Goal: Task Accomplishment & Management: Manage account settings

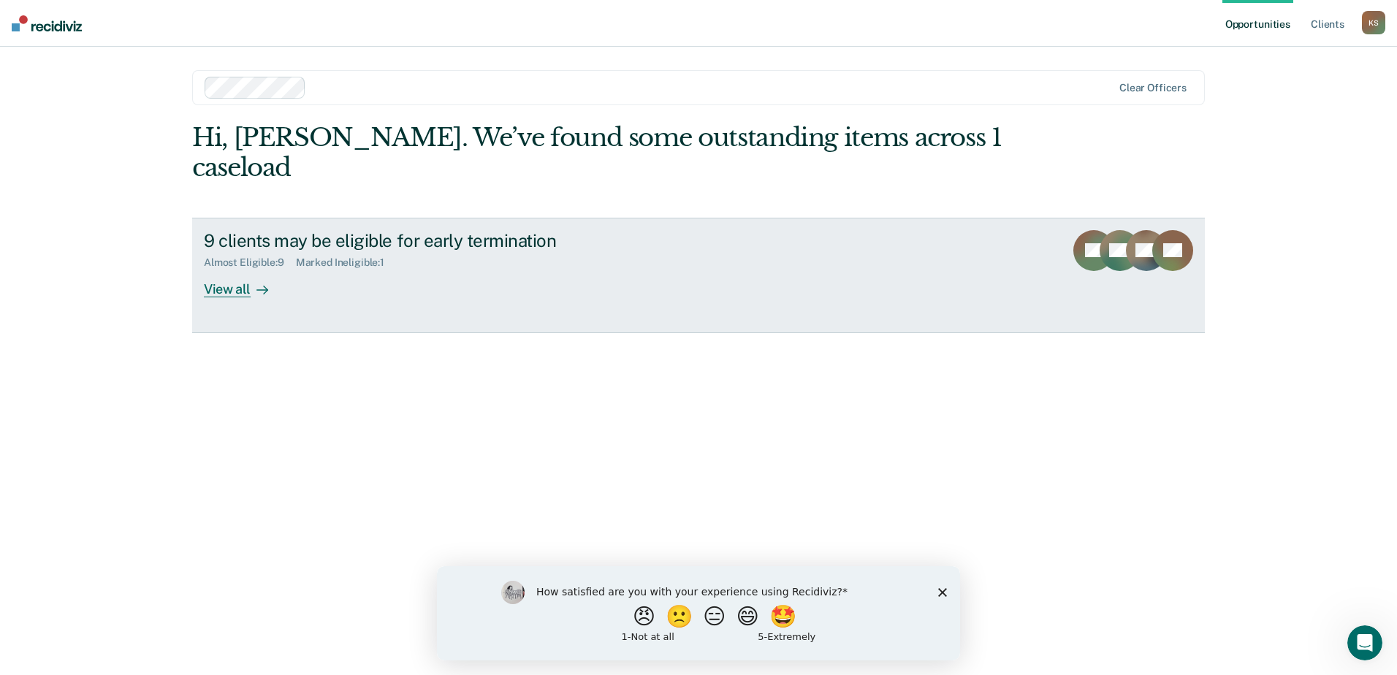
click at [240, 269] on div "View all" at bounding box center [245, 283] width 82 height 28
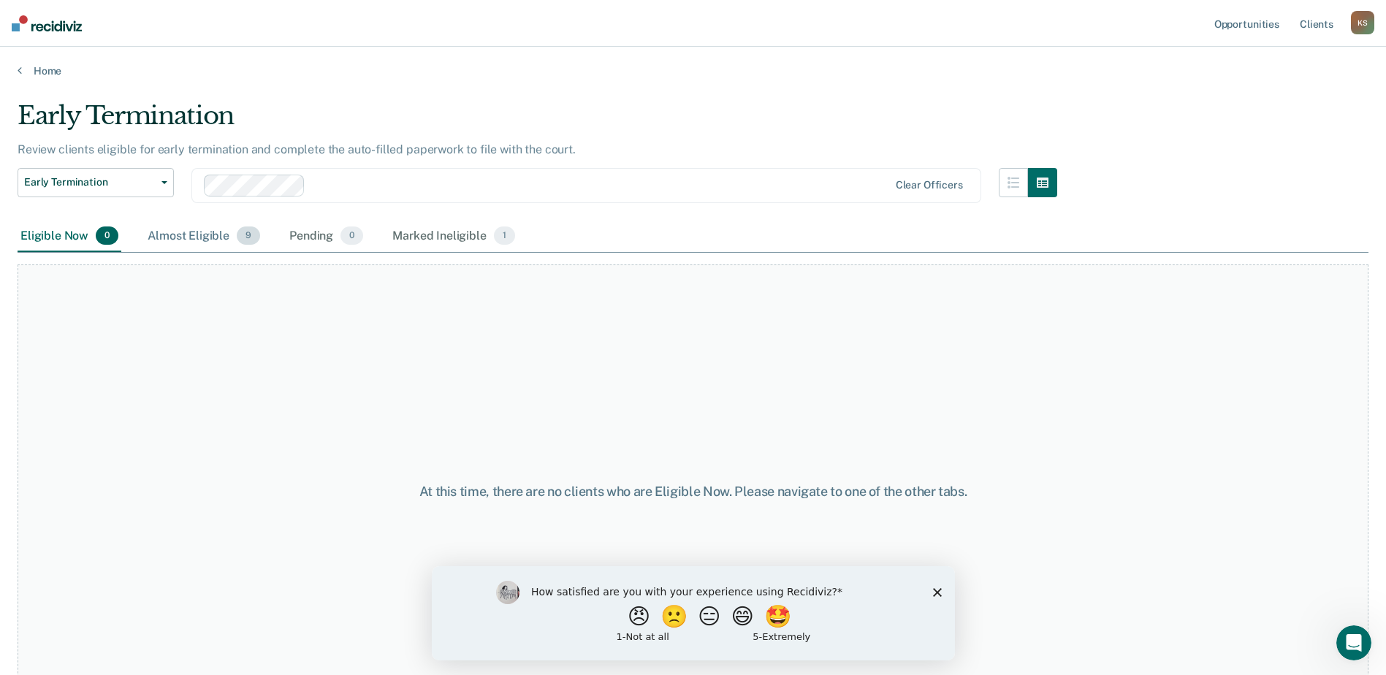
click at [201, 235] on div "Almost Eligible 9" at bounding box center [204, 237] width 118 height 32
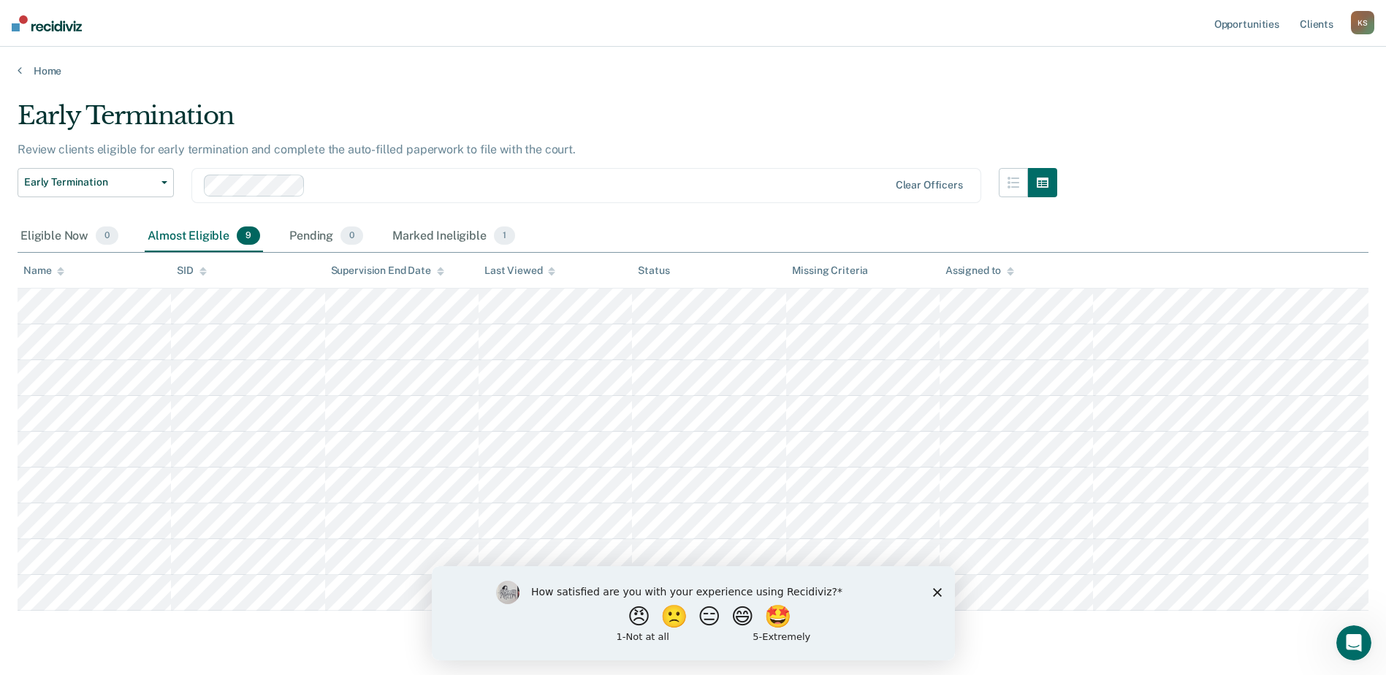
click at [934, 595] on polygon "Close survey" at bounding box center [936, 591] width 9 height 9
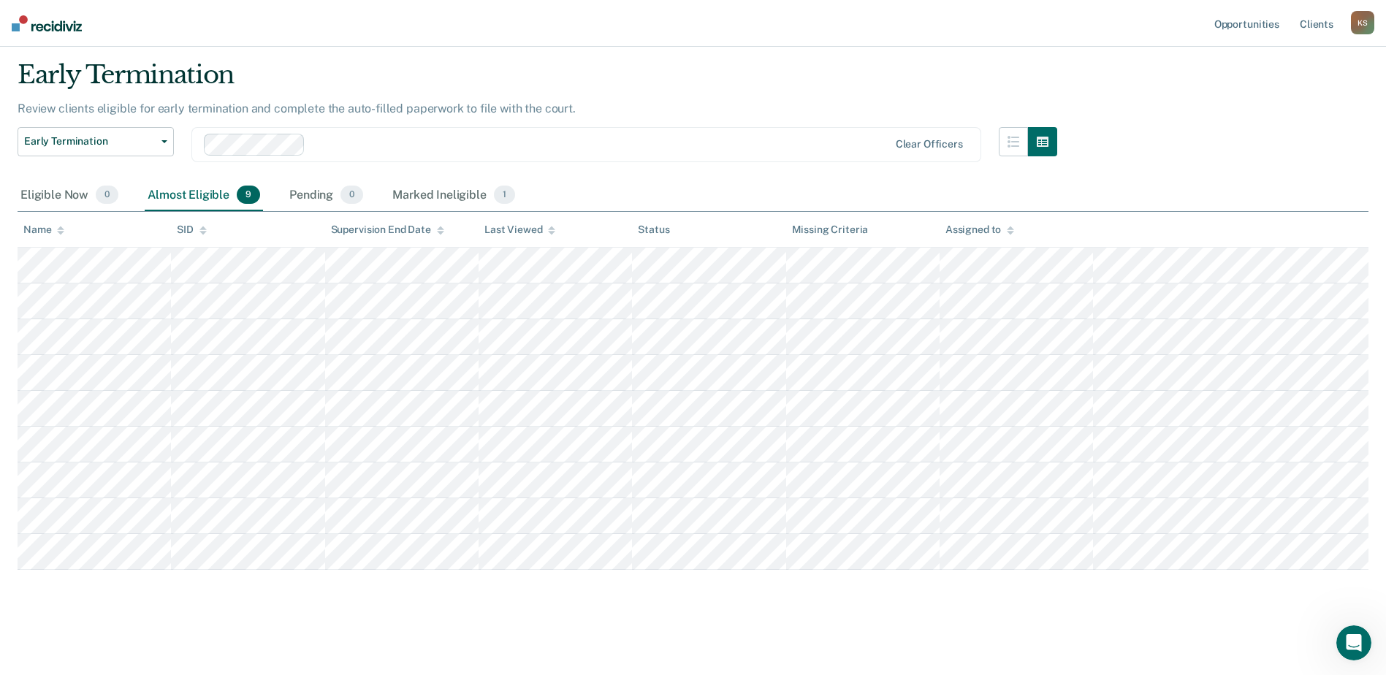
scroll to position [37, 0]
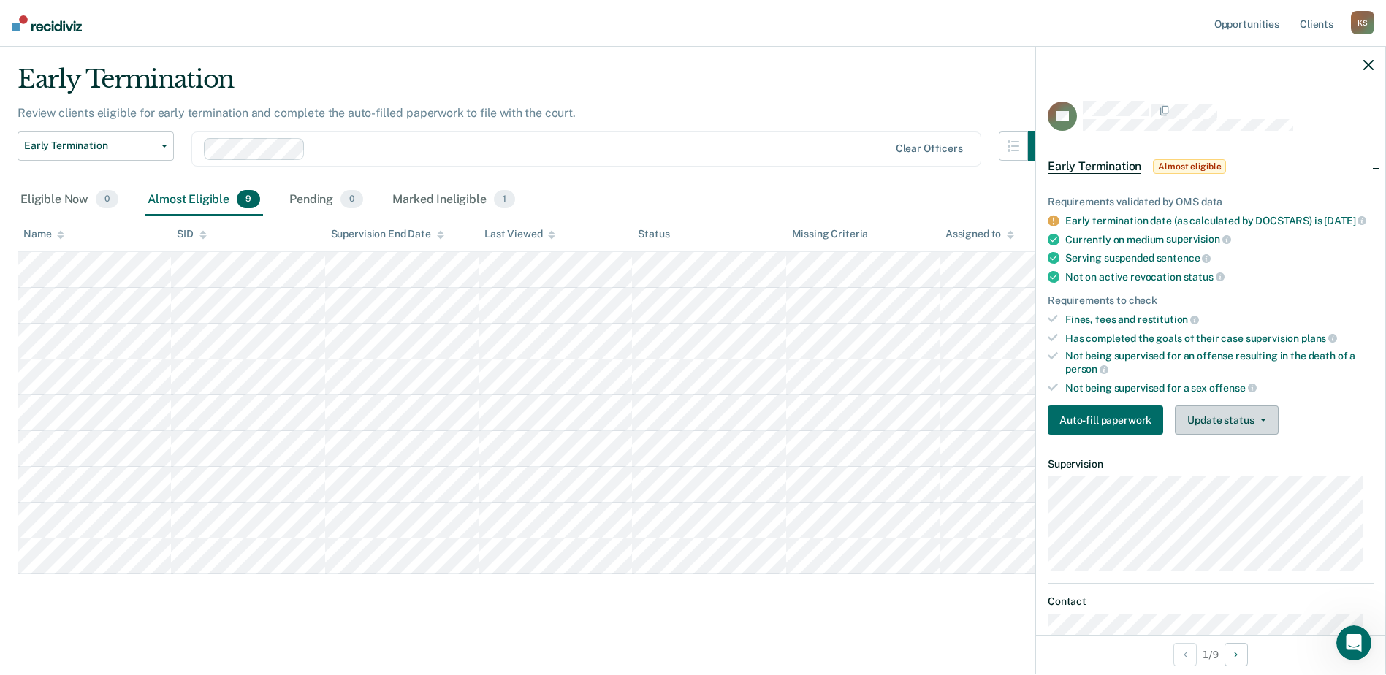
click at [1231, 434] on button "Update status" at bounding box center [1226, 419] width 103 height 29
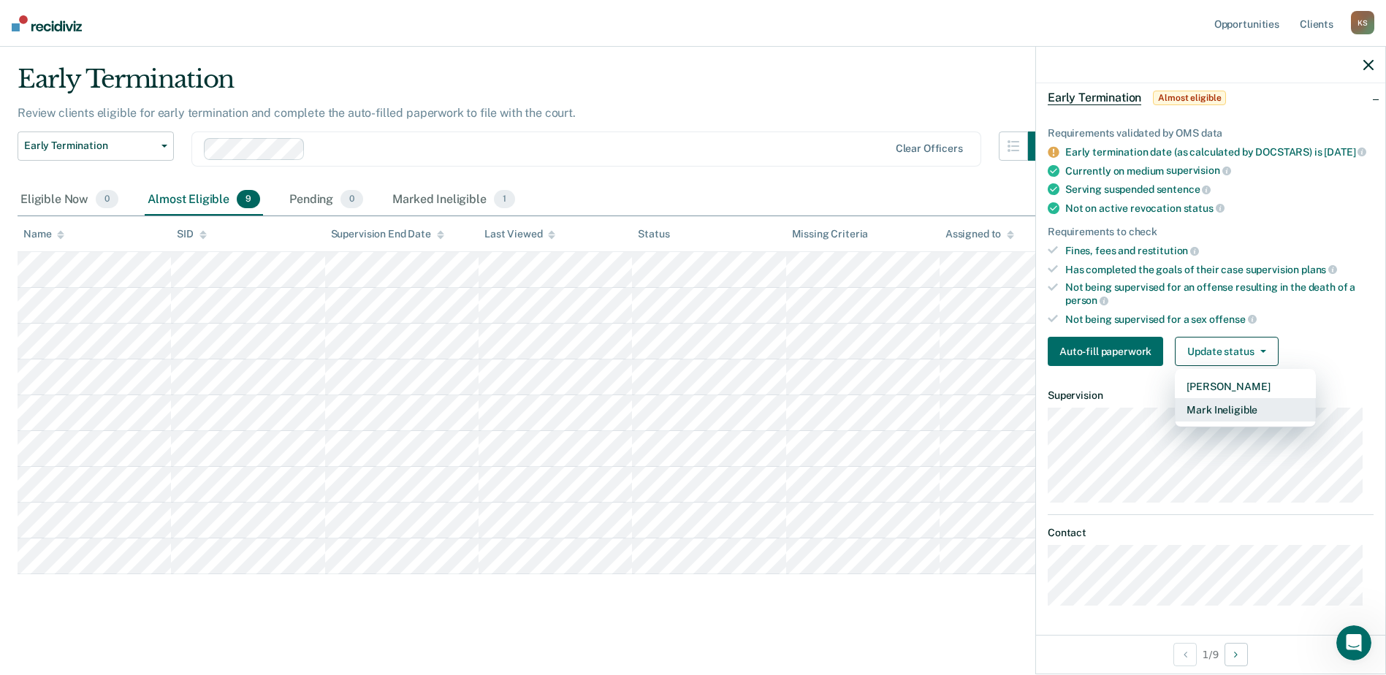
scroll to position [6, 0]
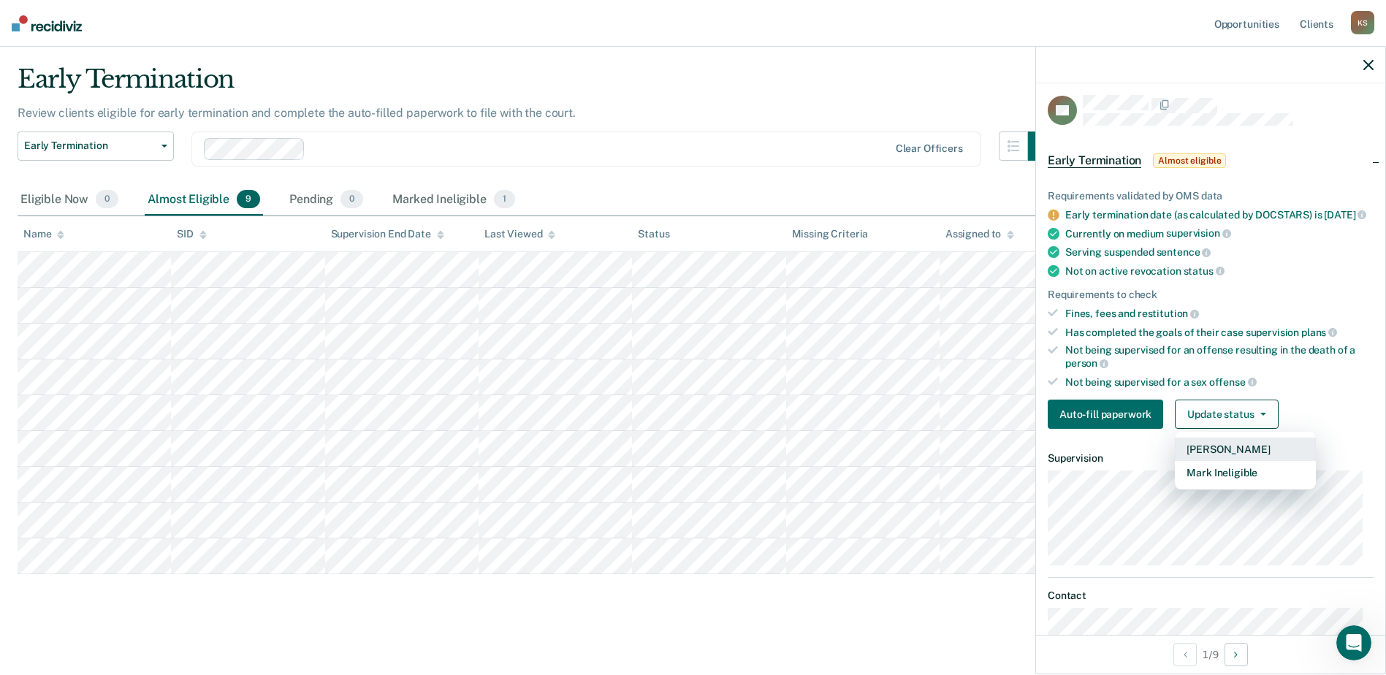
click at [1221, 459] on button "[PERSON_NAME]" at bounding box center [1245, 449] width 141 height 23
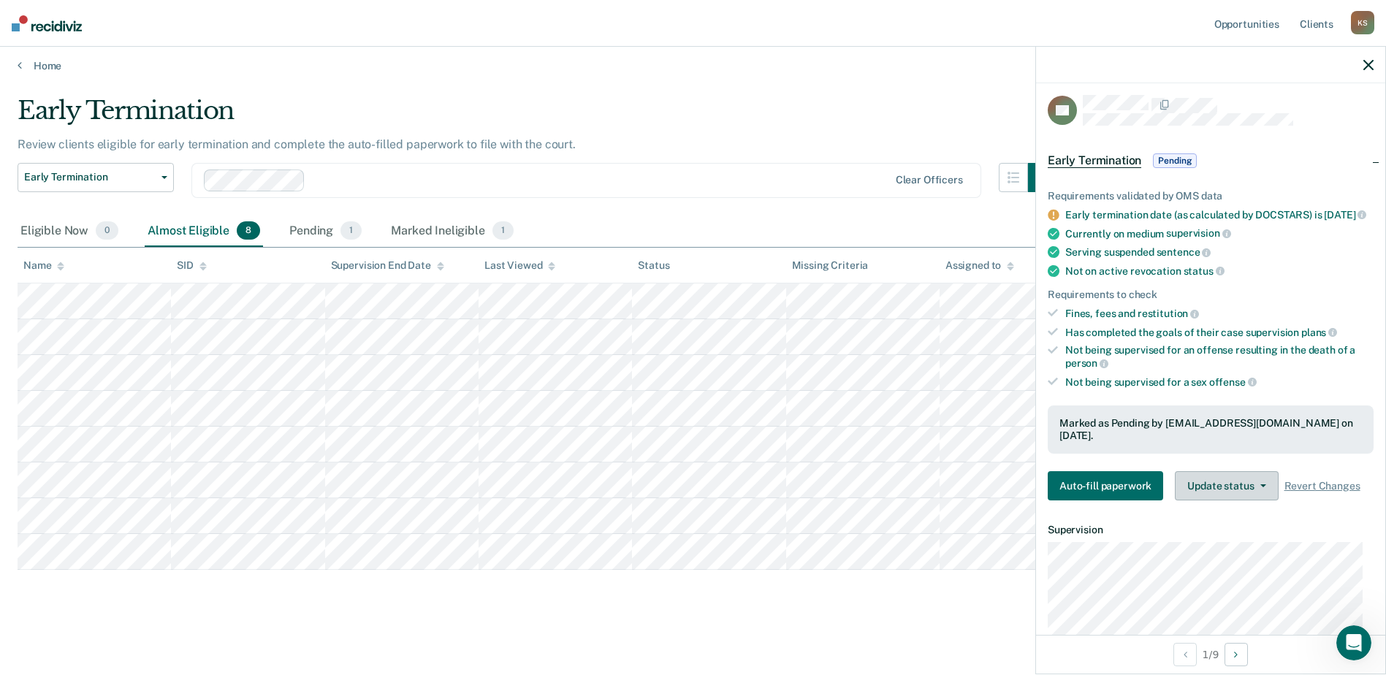
scroll to position [66, 0]
click at [1323, 486] on span "Revert Changes" at bounding box center [1322, 486] width 76 height 12
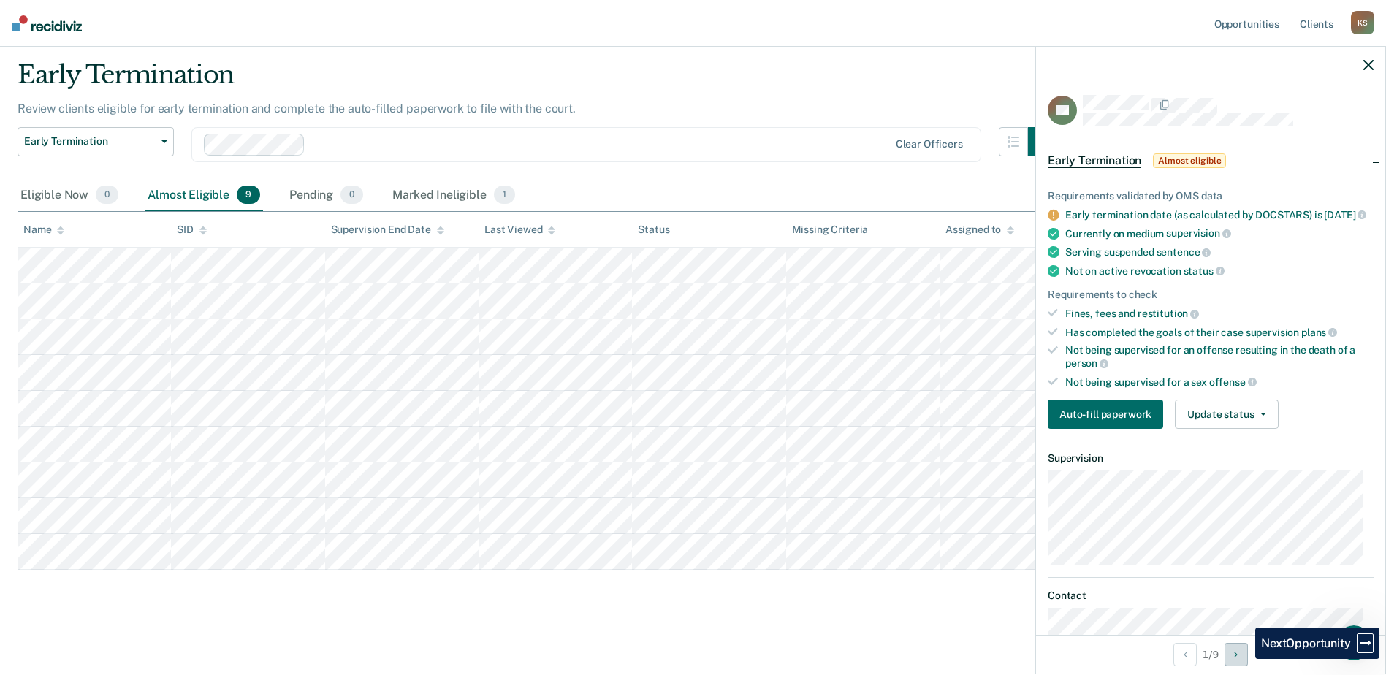
click at [1244, 659] on button "Next Opportunity" at bounding box center [1235, 654] width 23 height 23
click at [1242, 655] on button "Next Opportunity" at bounding box center [1235, 654] width 23 height 23
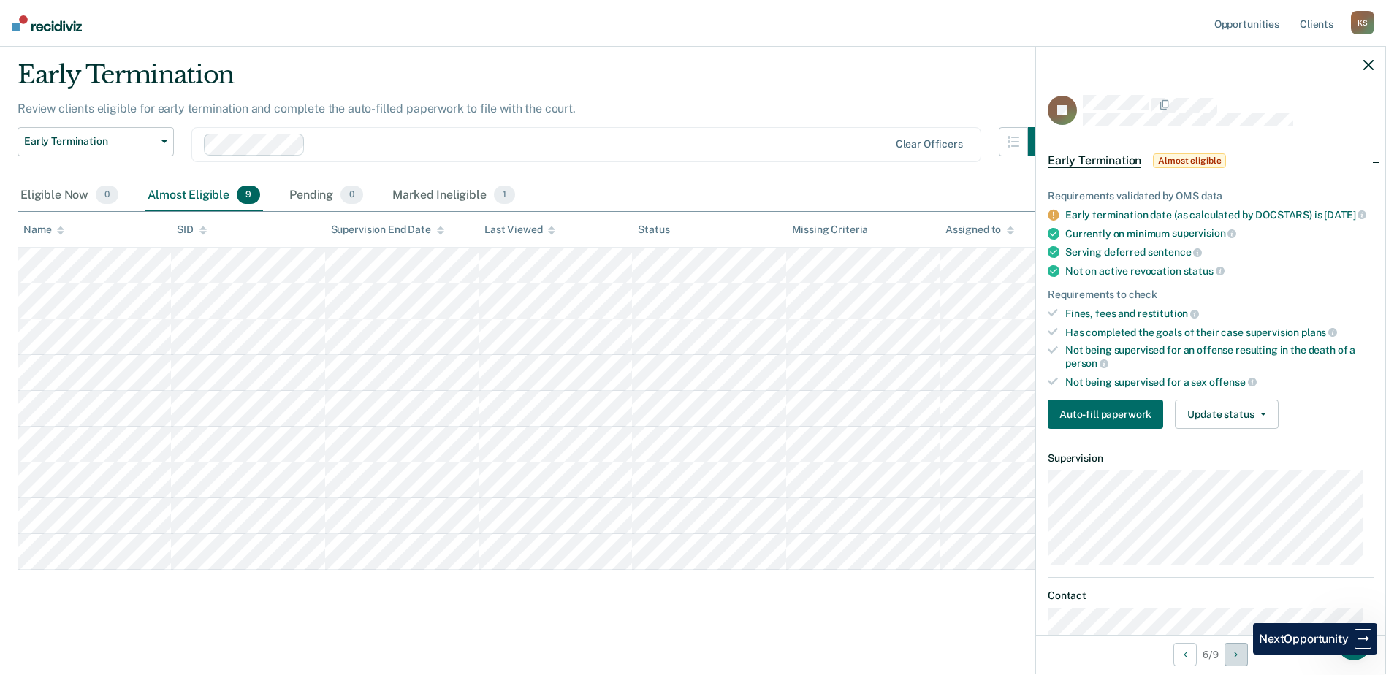
click at [1242, 655] on button "Next Opportunity" at bounding box center [1235, 654] width 23 height 23
click at [1185, 660] on button "Previous Opportunity" at bounding box center [1184, 654] width 23 height 23
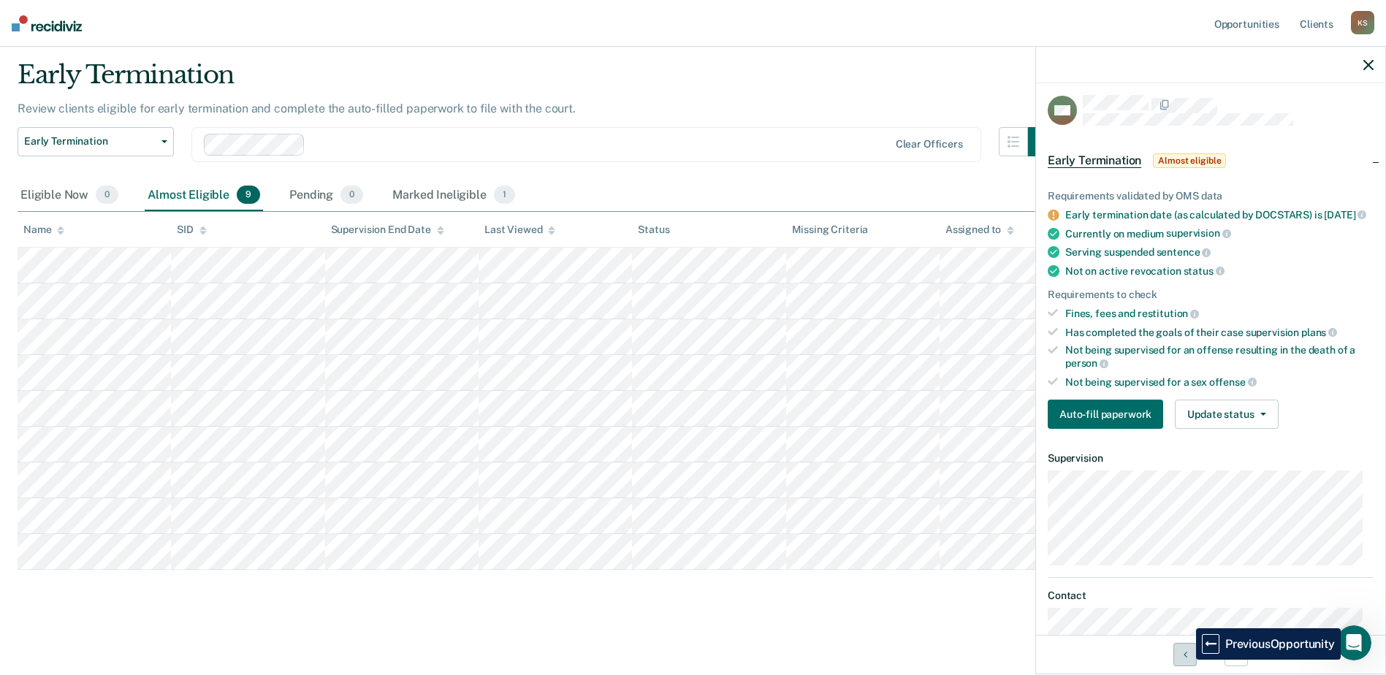
click at [1185, 660] on button "Previous Opportunity" at bounding box center [1184, 654] width 23 height 23
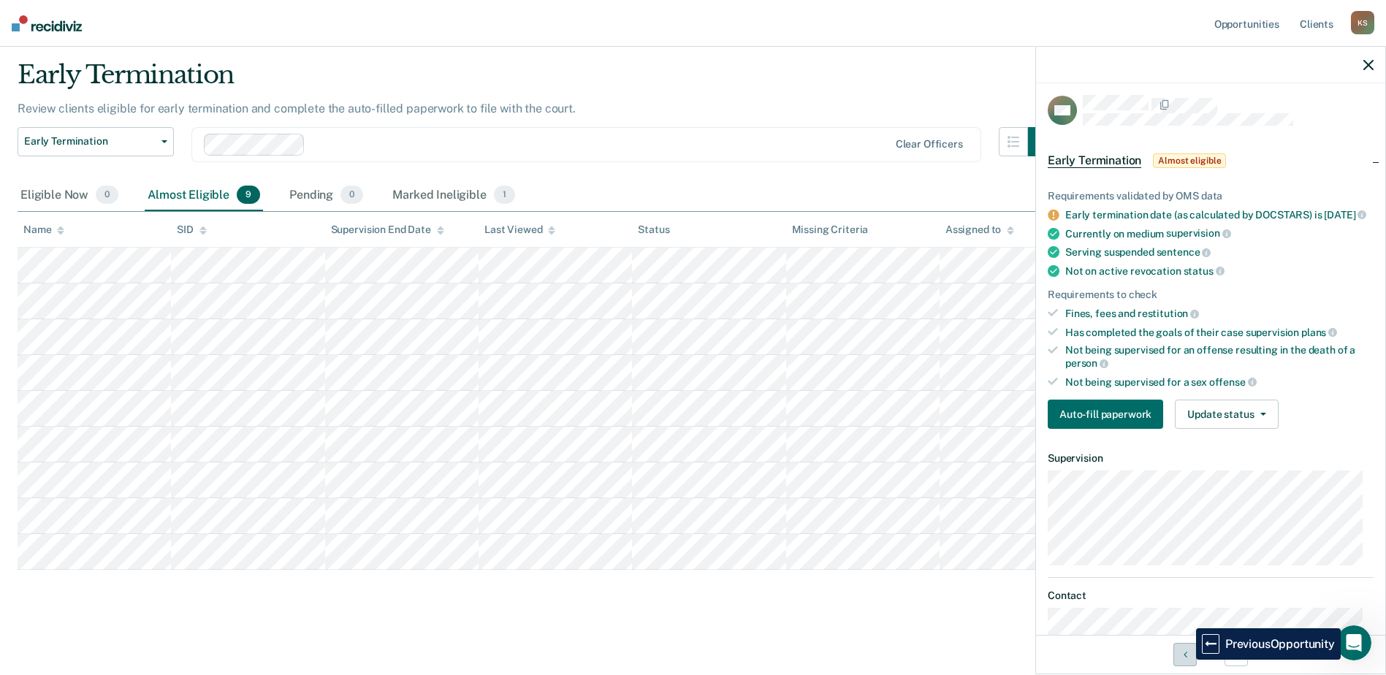
click at [1185, 660] on button "Previous Opportunity" at bounding box center [1184, 654] width 23 height 23
click at [454, 180] on div "Marked Ineligible 1" at bounding box center [453, 196] width 129 height 32
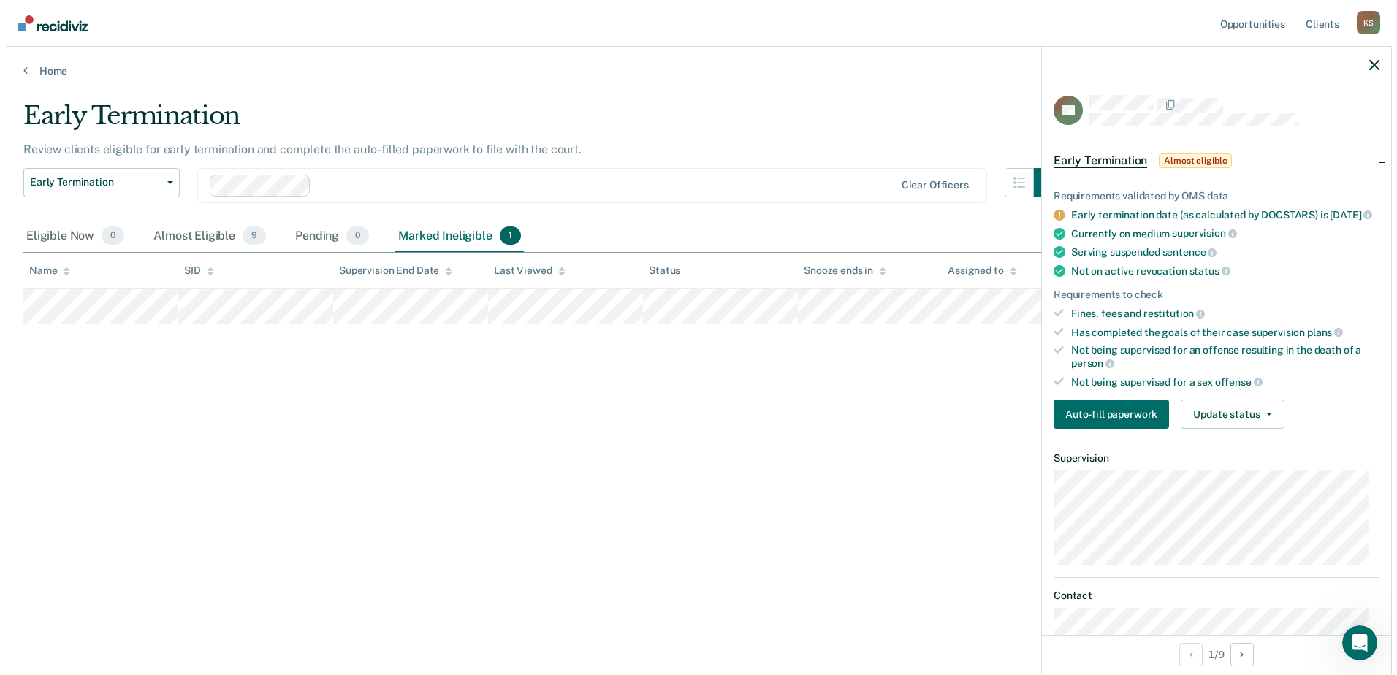
scroll to position [0, 0]
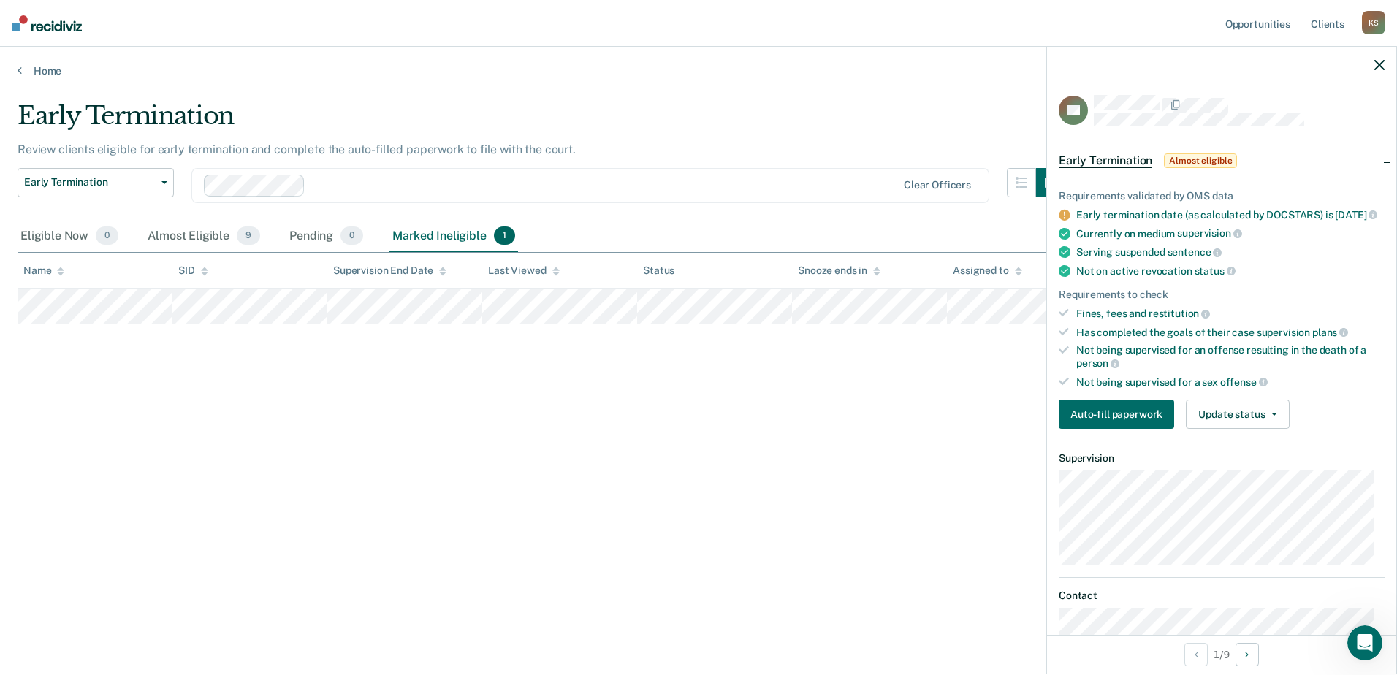
click at [1379, 67] on icon "button" at bounding box center [1379, 65] width 10 height 10
